Goal: Find specific page/section: Find specific page/section

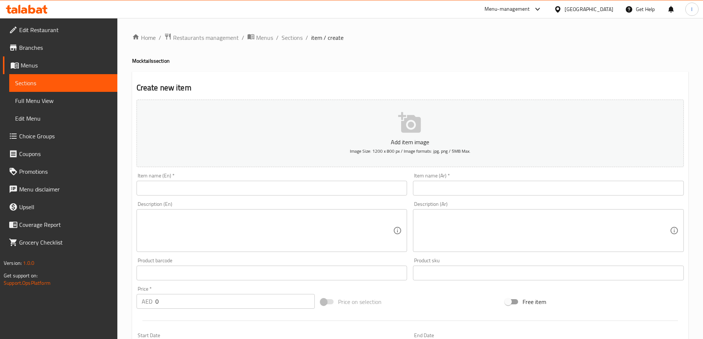
click at [581, 16] on div "[GEOGRAPHIC_DATA]" at bounding box center [583, 9] width 71 height 18
click at [579, 11] on div "[GEOGRAPHIC_DATA]" at bounding box center [589, 9] width 49 height 8
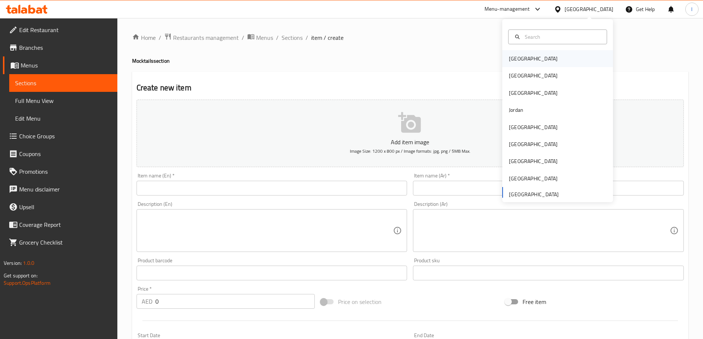
click at [511, 57] on div "[GEOGRAPHIC_DATA]" at bounding box center [533, 59] width 49 height 8
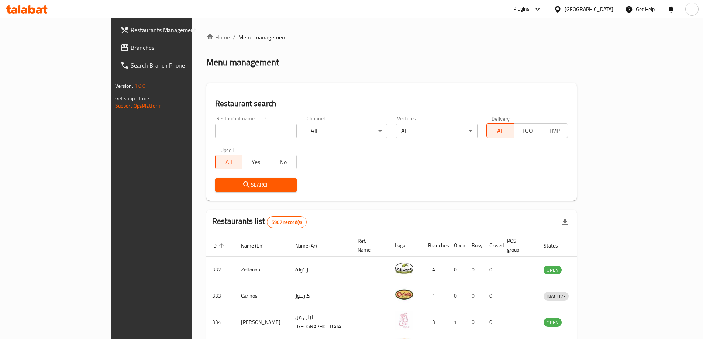
click at [215, 130] on input "search" at bounding box center [256, 131] width 82 height 15
type input "686389"
click button "Search" at bounding box center [256, 185] width 82 height 14
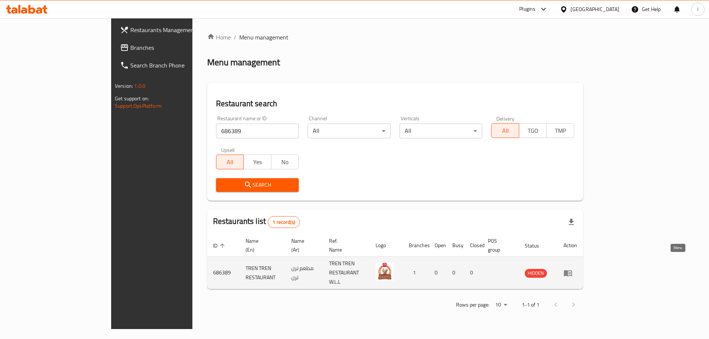
click at [572, 269] on icon "enhanced table" at bounding box center [567, 273] width 9 height 9
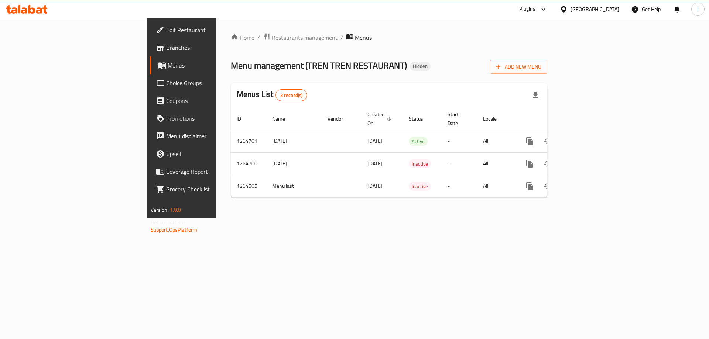
click at [166, 48] on span "Branches" at bounding box center [212, 47] width 93 height 9
